Goal: Navigation & Orientation: Find specific page/section

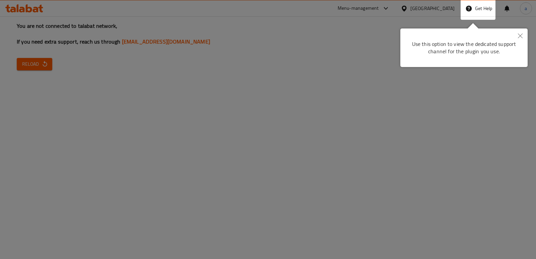
drag, startPoint x: 161, startPoint y: 94, endPoint x: 145, endPoint y: 89, distance: 17.1
click at [154, 93] on div at bounding box center [268, 129] width 536 height 259
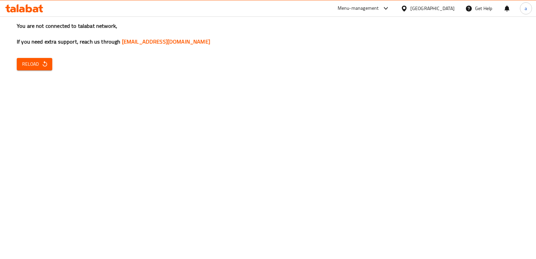
click at [39, 71] on div "You are not connected to talabat network, If you need extra support, reach us t…" at bounding box center [268, 129] width 536 height 259
click at [40, 59] on button "Reload" at bounding box center [34, 64] width 35 height 12
click at [410, 9] on div at bounding box center [405, 8] width 10 height 7
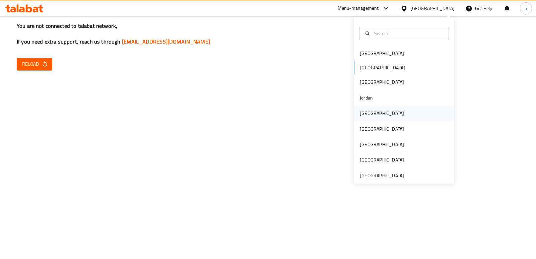
click at [365, 114] on div "Kuwait" at bounding box center [382, 112] width 44 height 7
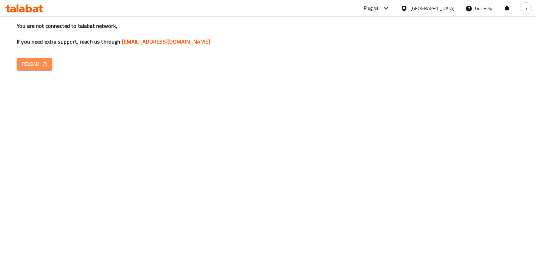
click at [36, 63] on span "Reload" at bounding box center [34, 64] width 25 height 8
